Goal: Find specific page/section: Find specific page/section

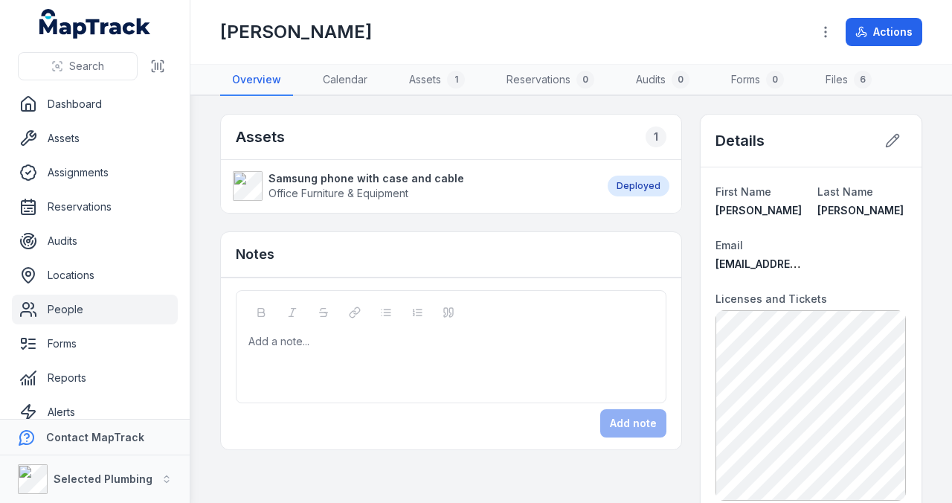
click at [73, 311] on link "People" at bounding box center [95, 310] width 166 height 30
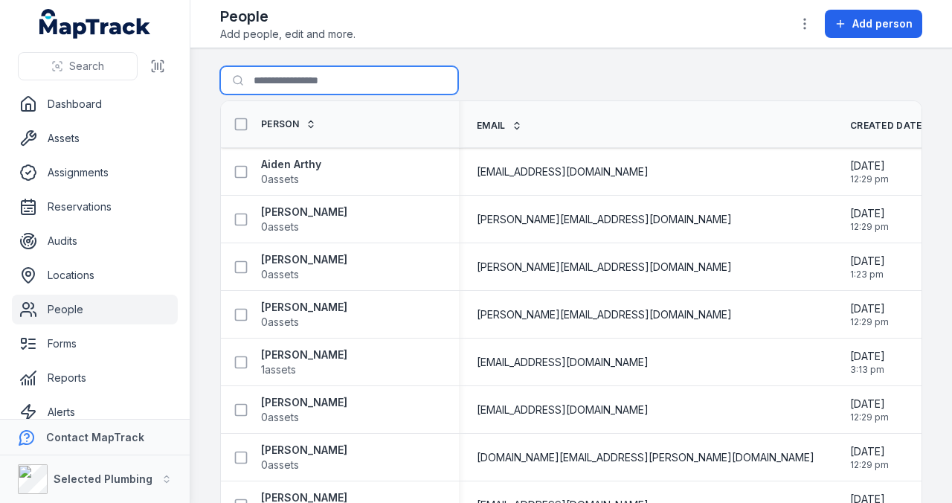
click at [318, 76] on input "Search for people" at bounding box center [339, 80] width 238 height 28
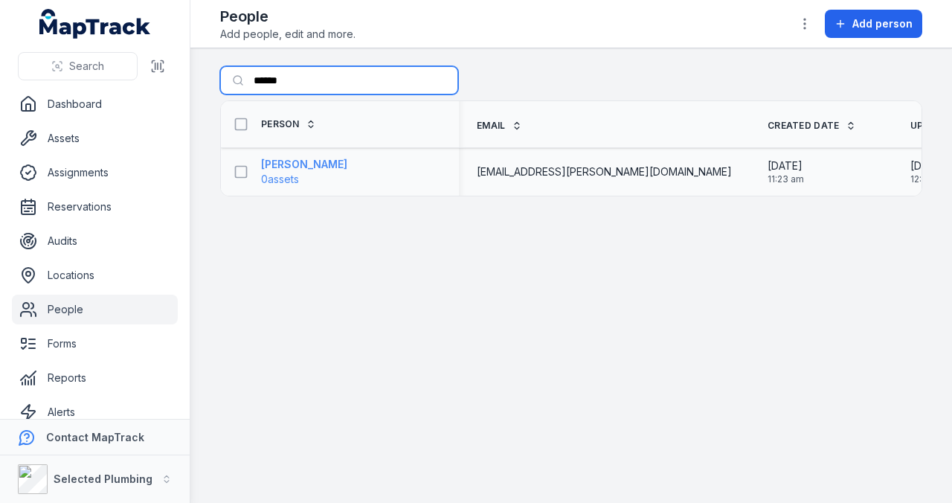
type input "******"
click at [308, 158] on strong "[PERSON_NAME]" at bounding box center [304, 164] width 86 height 15
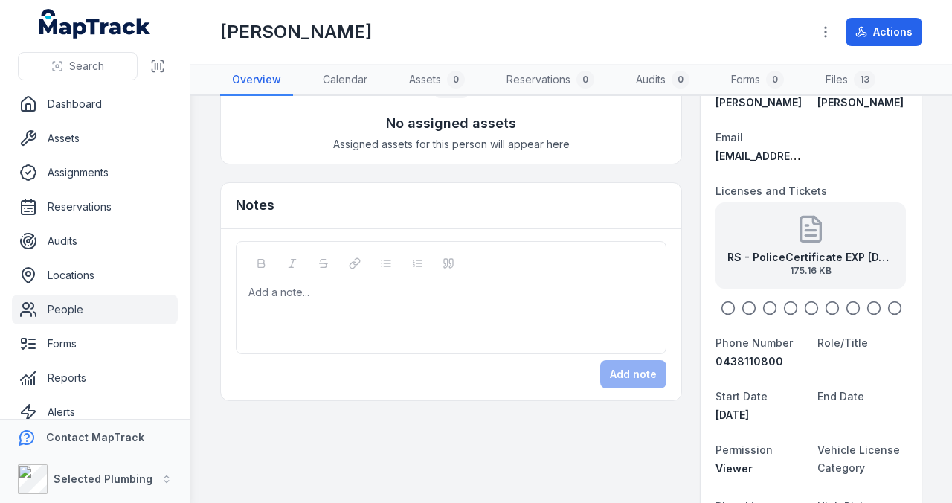
scroll to position [99, 0]
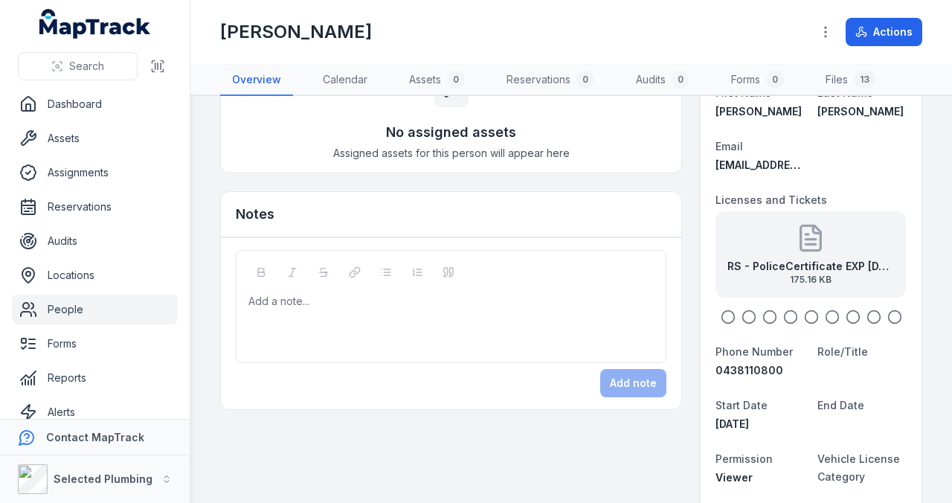
click at [818, 232] on icon at bounding box center [811, 238] width 30 height 30
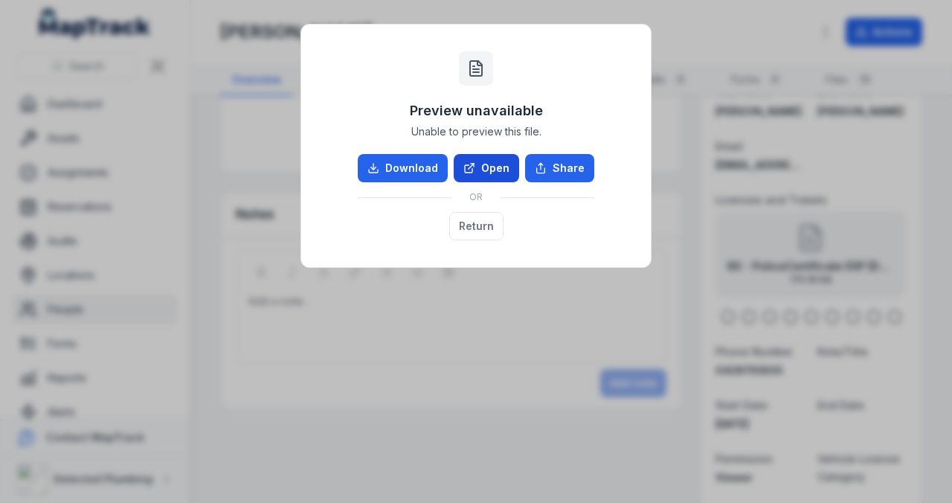
click at [494, 165] on link "Open" at bounding box center [486, 168] width 65 height 28
click at [479, 226] on button "Return" at bounding box center [476, 226] width 54 height 28
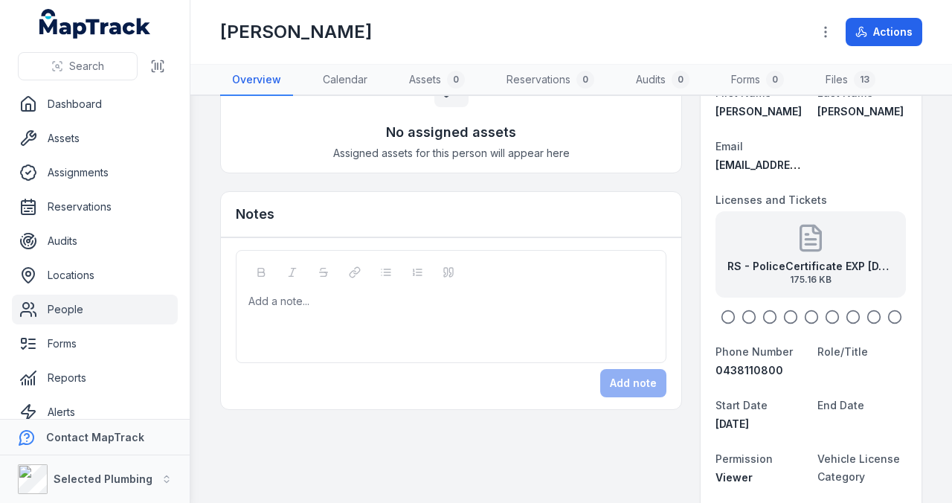
click at [71, 309] on link "People" at bounding box center [95, 310] width 166 height 30
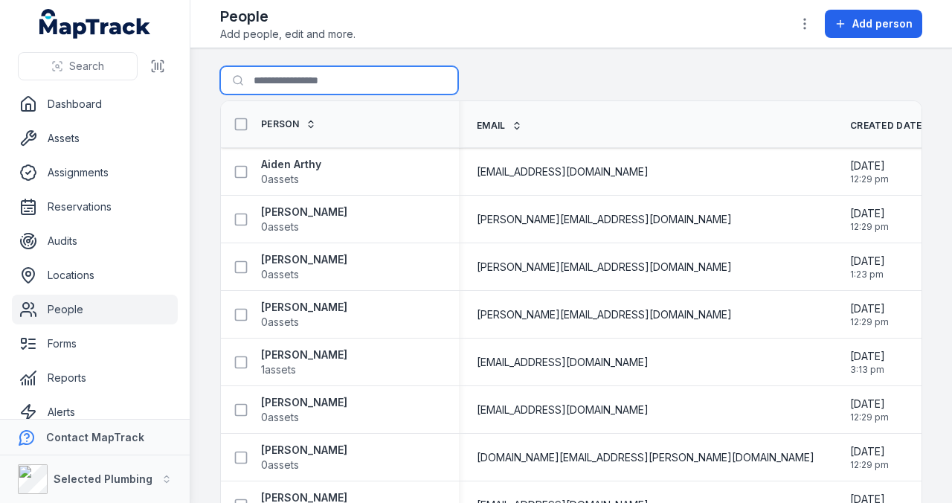
click at [292, 93] on input "Search for people" at bounding box center [339, 80] width 238 height 28
type input "****"
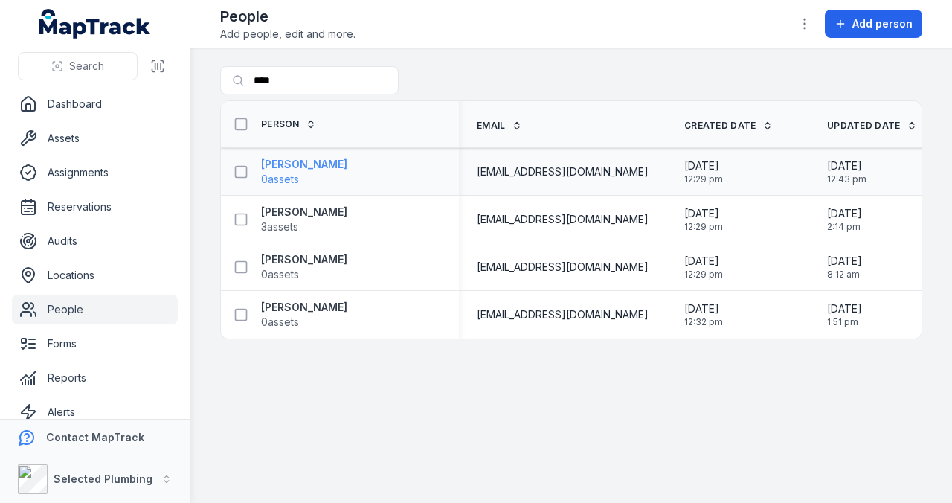
click at [293, 166] on strong "[PERSON_NAME]" at bounding box center [304, 164] width 86 height 15
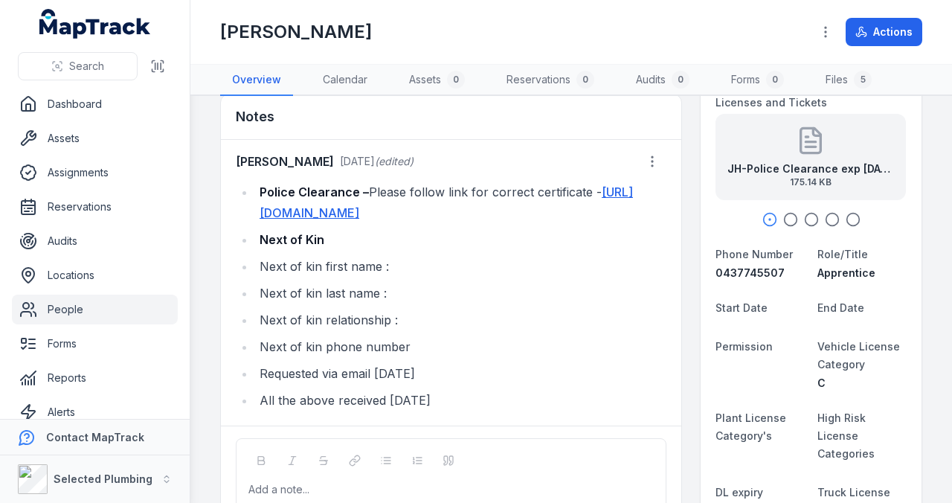
scroll to position [99, 0]
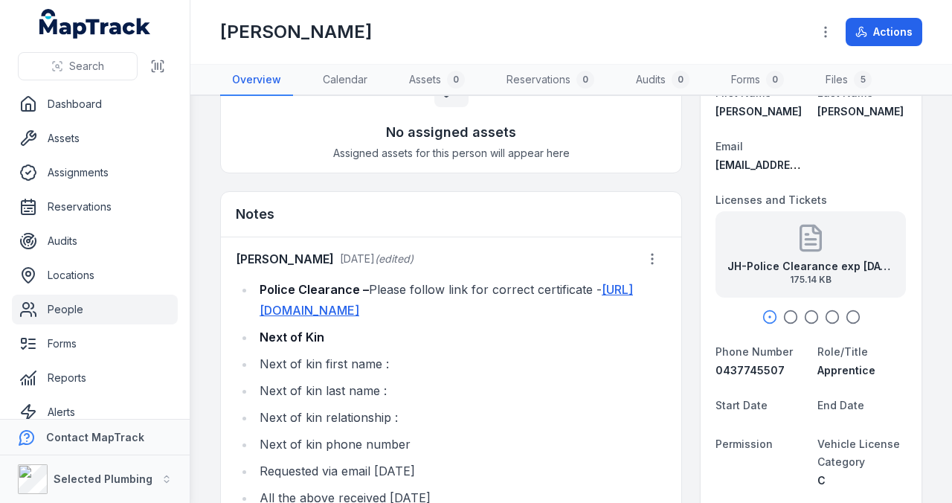
click at [791, 259] on strong "JH-Police Clearance exp [DATE]" at bounding box center [810, 266] width 167 height 15
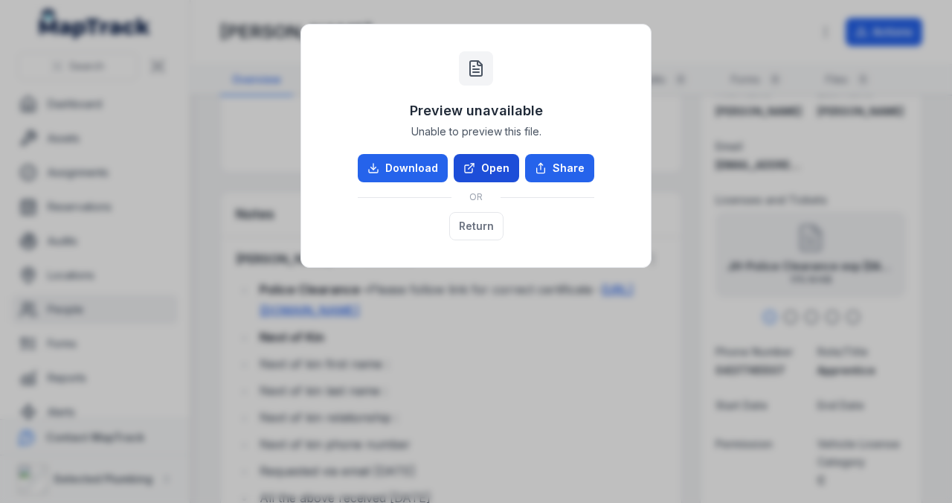
click at [488, 170] on link "Open" at bounding box center [486, 168] width 65 height 28
click at [471, 223] on button "Return" at bounding box center [476, 226] width 54 height 28
